Goal: Task Accomplishment & Management: Complete application form

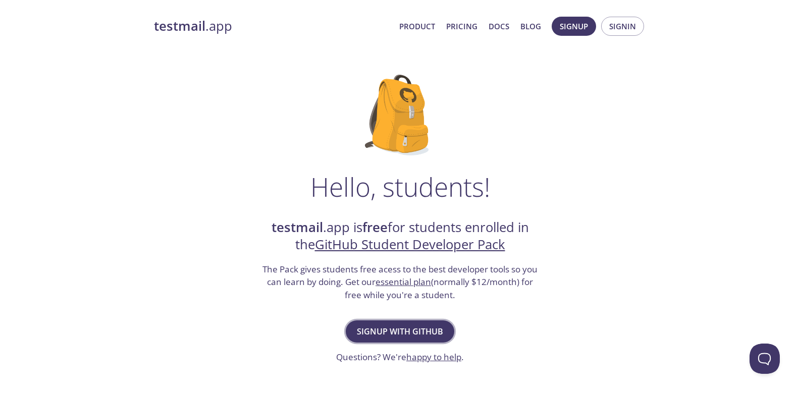
click at [407, 331] on span "Signup with GitHub" at bounding box center [400, 331] width 86 height 14
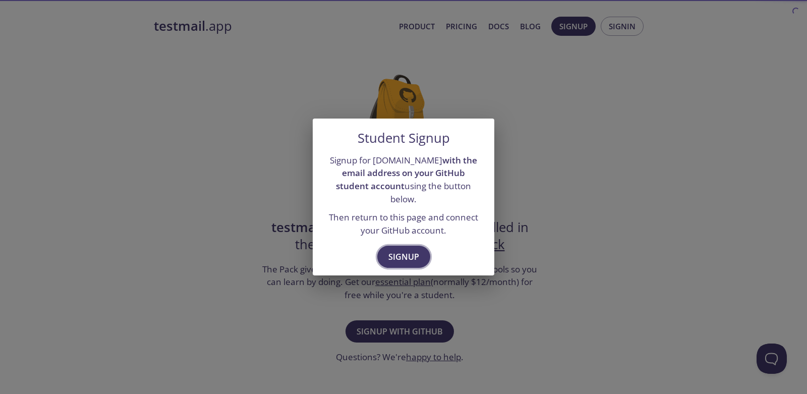
click at [408, 251] on span "Signup" at bounding box center [403, 257] width 31 height 14
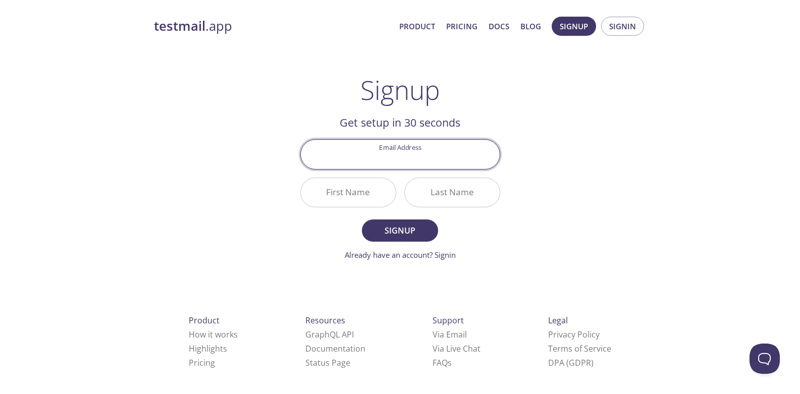
click at [405, 158] on input "Email Address" at bounding box center [400, 154] width 199 height 29
type input "[EMAIL_ADDRESS][DOMAIN_NAME]"
click at [367, 194] on input "First Name" at bounding box center [348, 192] width 95 height 29
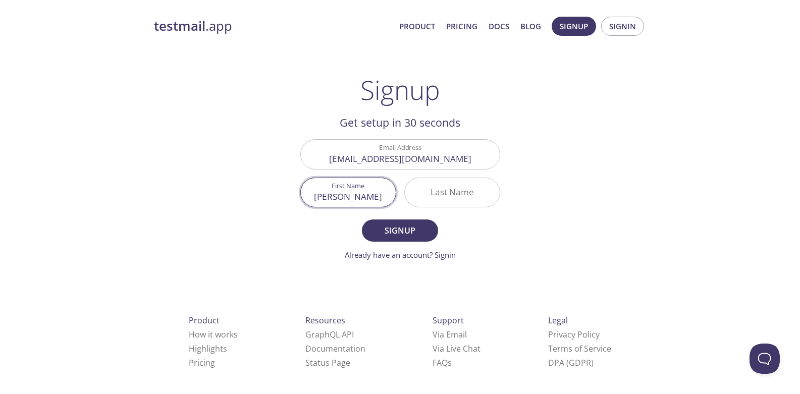
type input "[PERSON_NAME]"
type input "Orefuwa"
click at [381, 226] on span "Signup" at bounding box center [399, 230] width 53 height 14
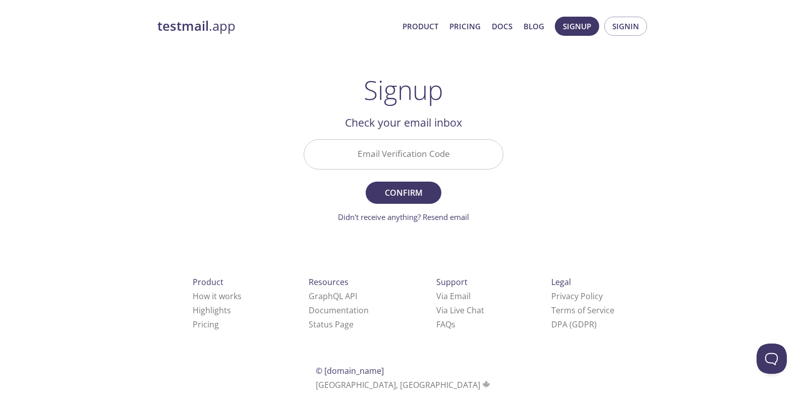
click at [403, 139] on div at bounding box center [404, 154] width 200 height 30
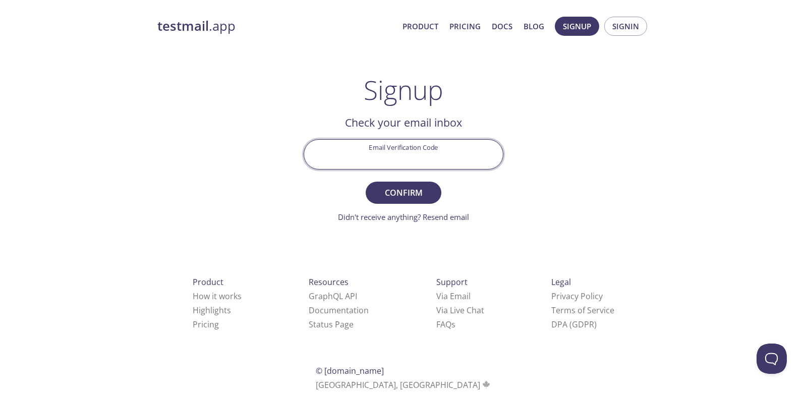
click at [402, 154] on input "Email Verification Code" at bounding box center [403, 154] width 199 height 29
paste input "ZR5QBUK"
type input "ZR5QBUK"
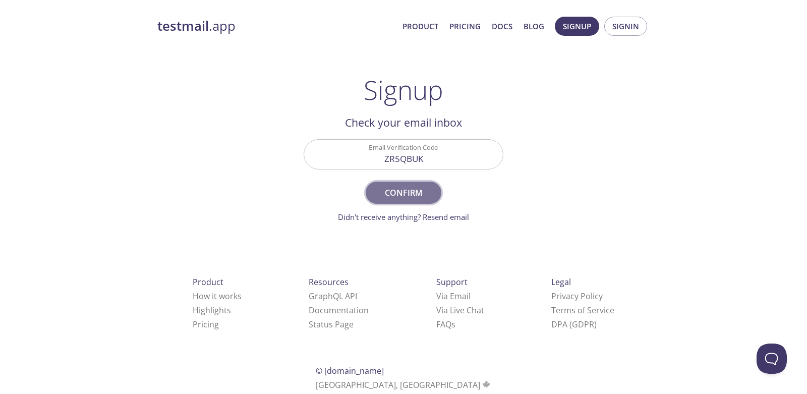
click at [406, 195] on span "Confirm" at bounding box center [403, 193] width 53 height 14
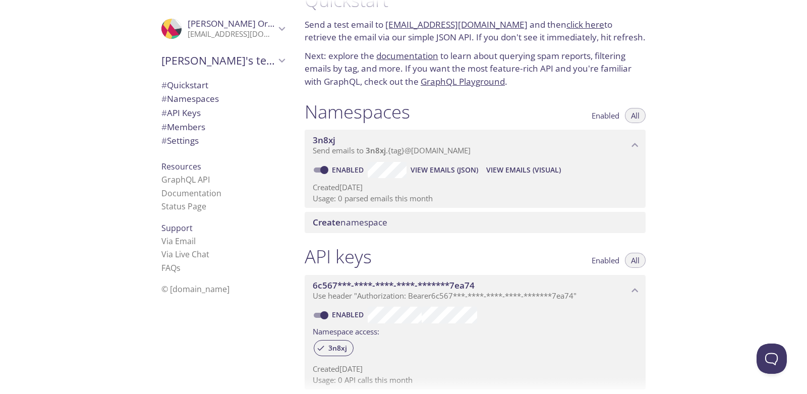
scroll to position [21, 0]
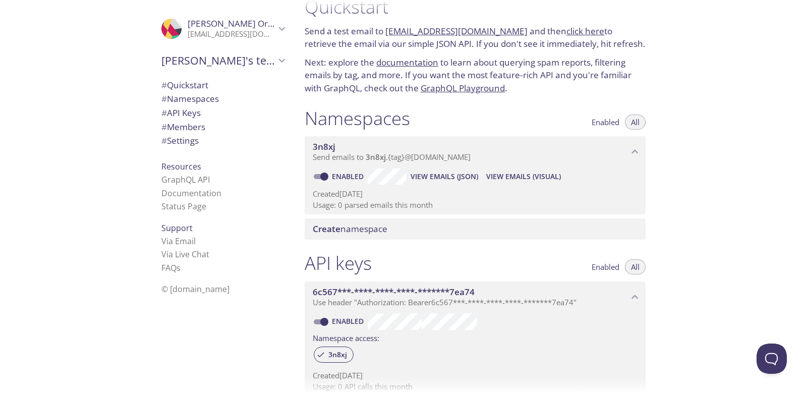
click at [631, 149] on icon "3n8xj namespace" at bounding box center [635, 151] width 13 height 13
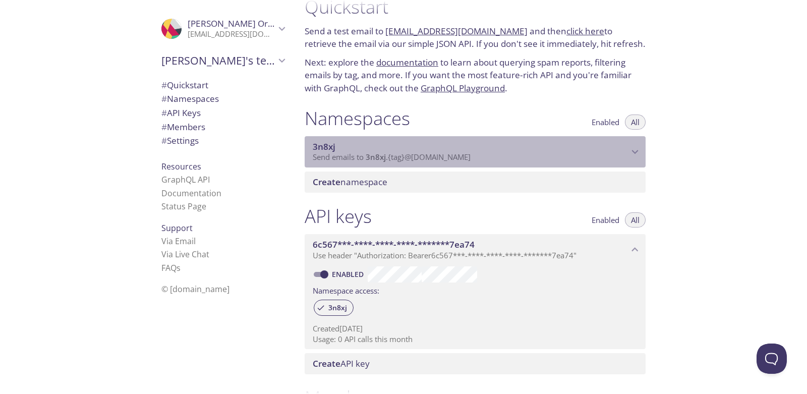
click at [631, 149] on icon "3n8xj namespace" at bounding box center [635, 151] width 13 height 13
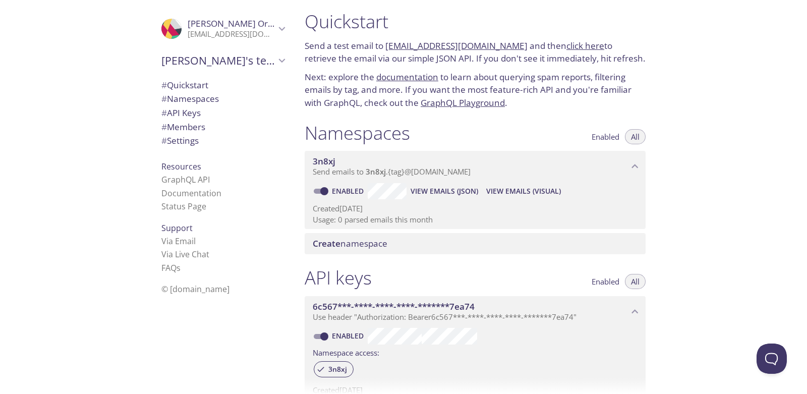
scroll to position [0, 0]
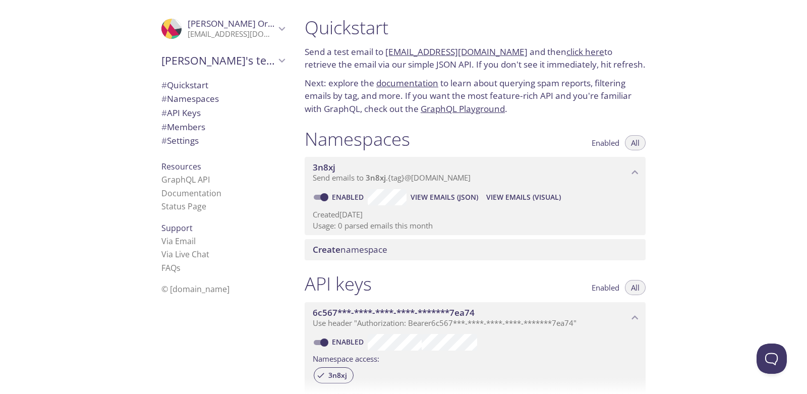
click at [411, 181] on span "Send emails to 3n8xj . {tag} @[DOMAIN_NAME]" at bounding box center [392, 178] width 158 height 10
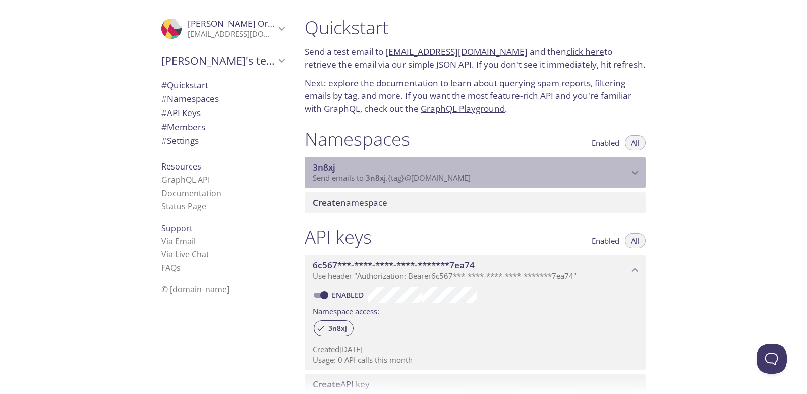
click at [411, 181] on span "Send emails to 3n8xj . {tag} @[DOMAIN_NAME]" at bounding box center [392, 178] width 158 height 10
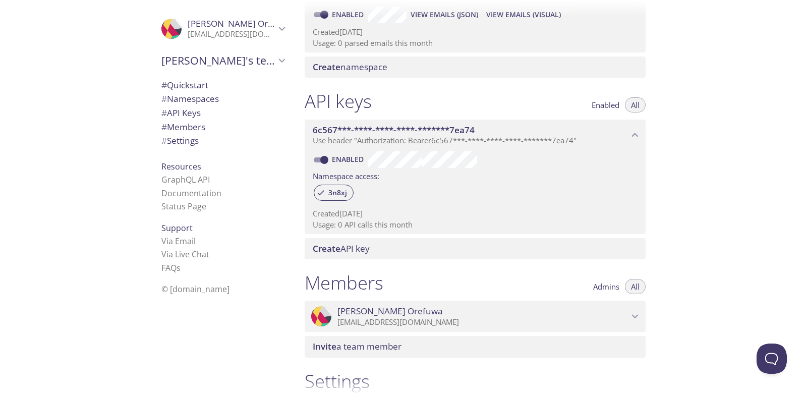
scroll to position [121, 0]
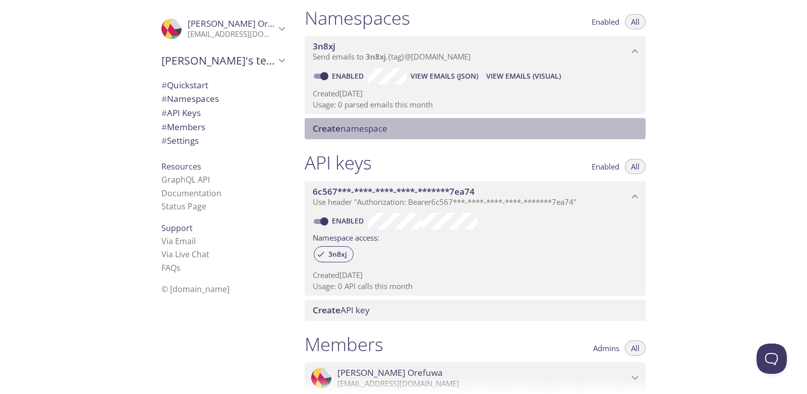
click at [456, 136] on div "Create namespace" at bounding box center [475, 128] width 341 height 21
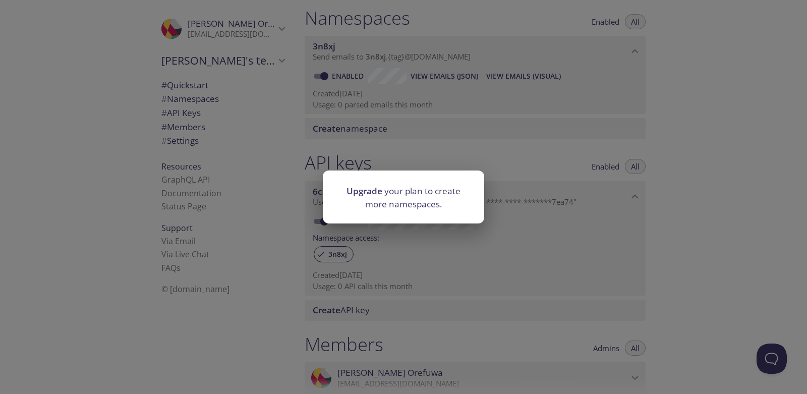
click at [537, 180] on div "Upgrade your plan to create more namespaces." at bounding box center [403, 197] width 807 height 394
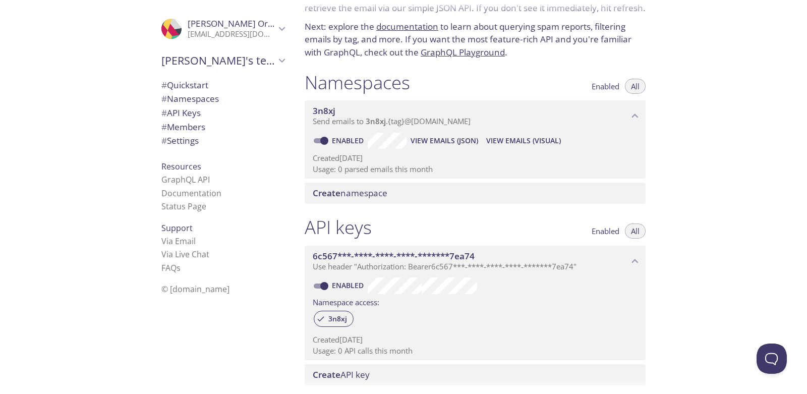
scroll to position [0, 0]
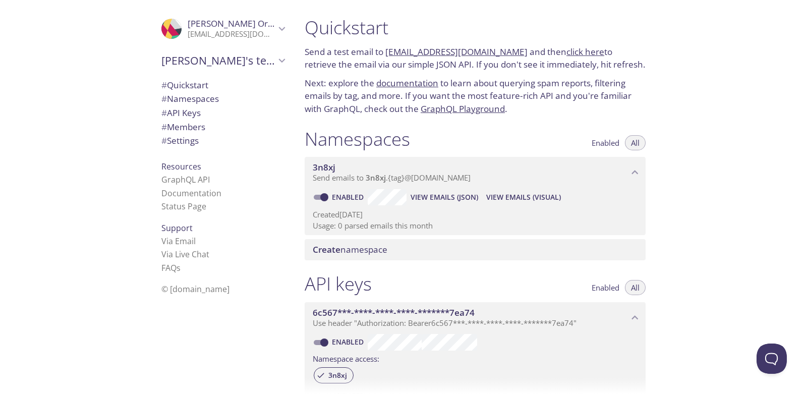
click at [506, 197] on span "View Emails (Visual)" at bounding box center [523, 197] width 75 height 12
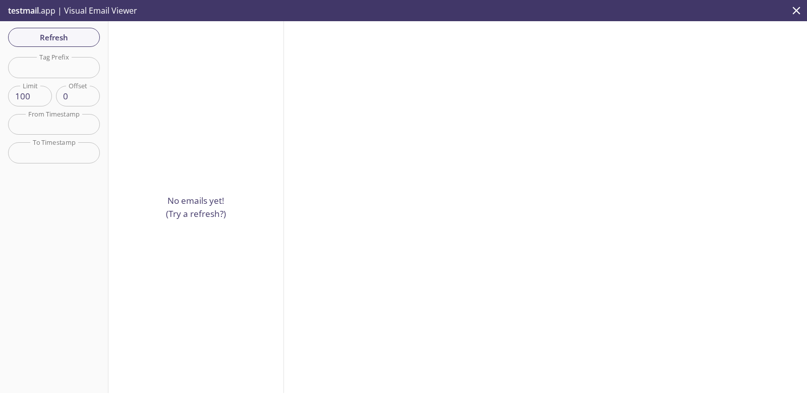
click at [66, 62] on input "text" at bounding box center [54, 67] width 92 height 21
type input "dom"
click at [54, 39] on span "Refresh" at bounding box center [54, 37] width 76 height 13
click at [795, 10] on icon "close" at bounding box center [797, 11] width 8 height 8
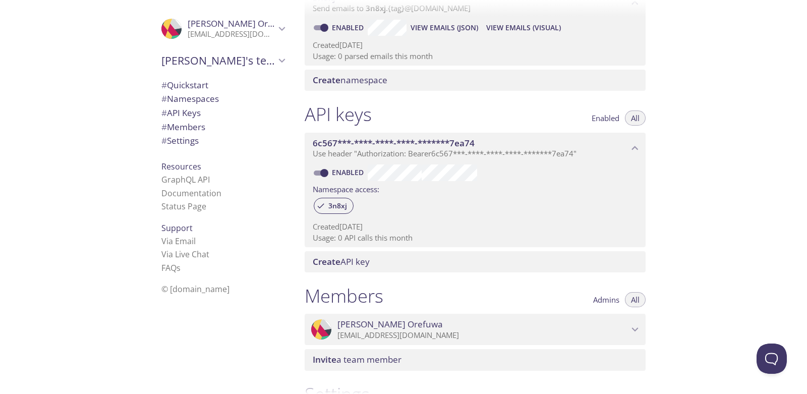
scroll to position [182, 0]
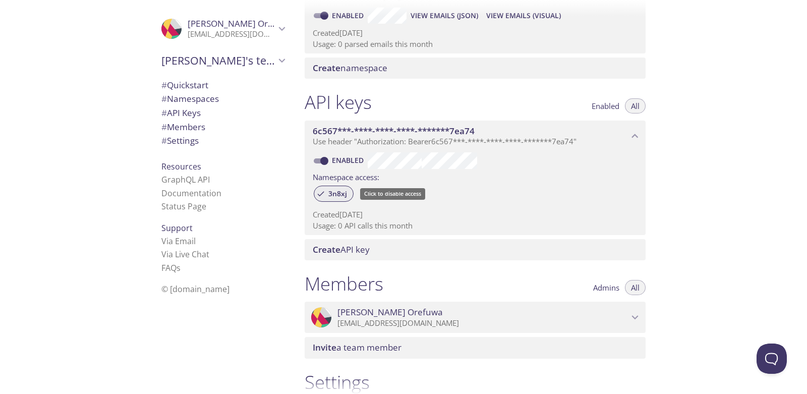
click at [331, 195] on span "3n8xj" at bounding box center [337, 193] width 31 height 9
click at [344, 193] on span "3n8xj" at bounding box center [337, 193] width 31 height 9
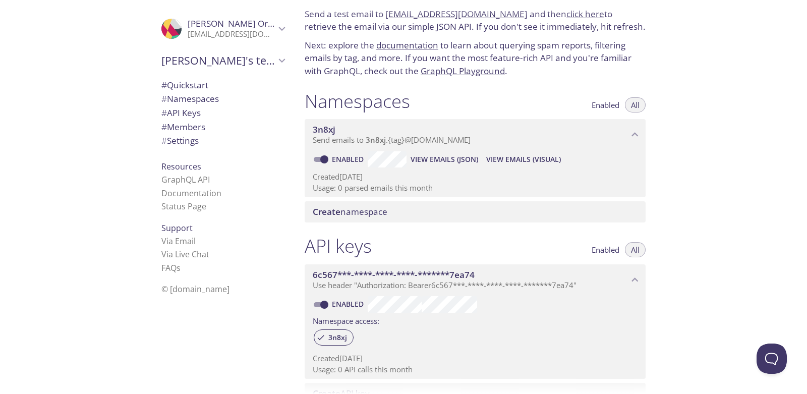
scroll to position [0, 0]
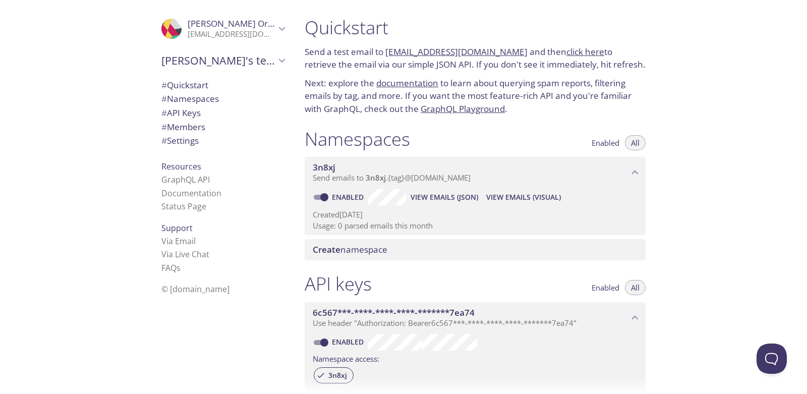
click at [574, 52] on link "click here" at bounding box center [586, 52] width 38 height 12
click at [603, 143] on span "Enabled" at bounding box center [606, 143] width 28 height 0
click at [630, 139] on button "All" at bounding box center [635, 142] width 21 height 15
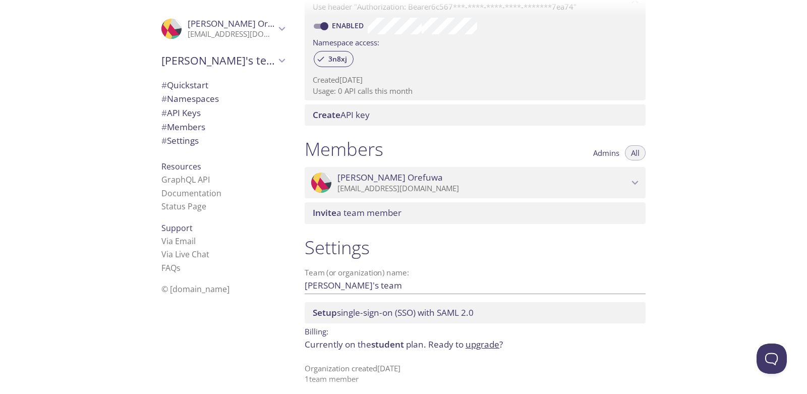
scroll to position [323, 0]
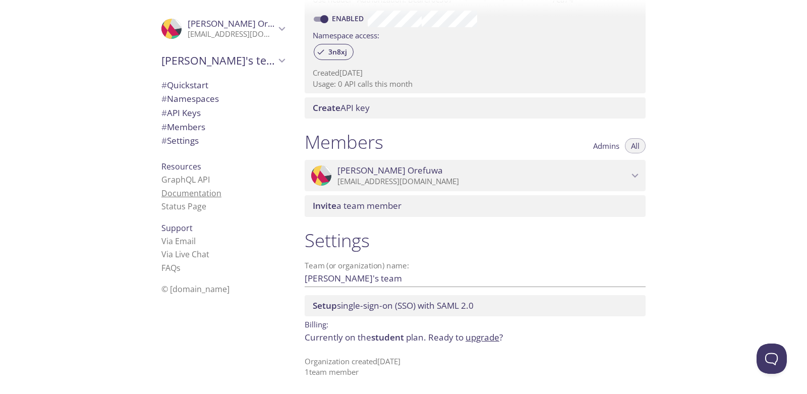
click at [189, 192] on link "Documentation" at bounding box center [191, 193] width 60 height 11
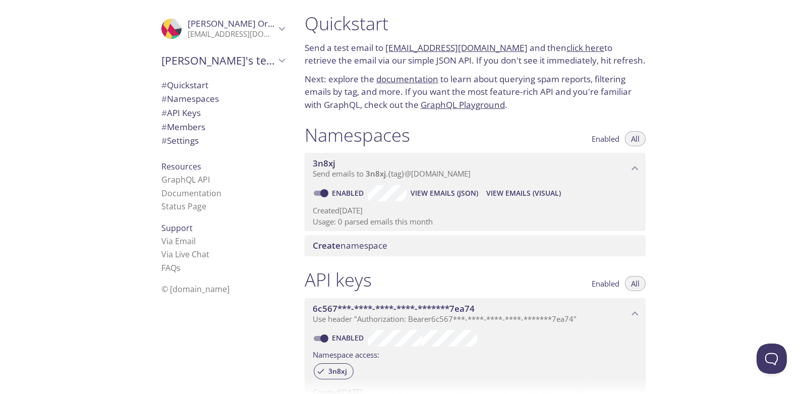
scroll to position [0, 0]
